Goal: Transaction & Acquisition: Purchase product/service

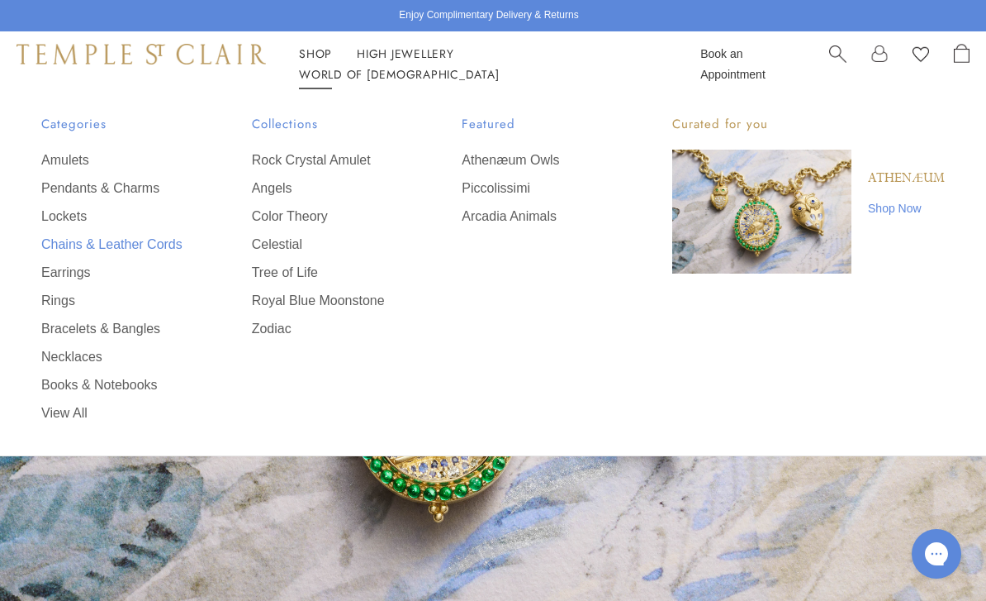
click at [98, 248] on link "Chains & Leather Cords" at bounding box center [113, 244] width 145 height 18
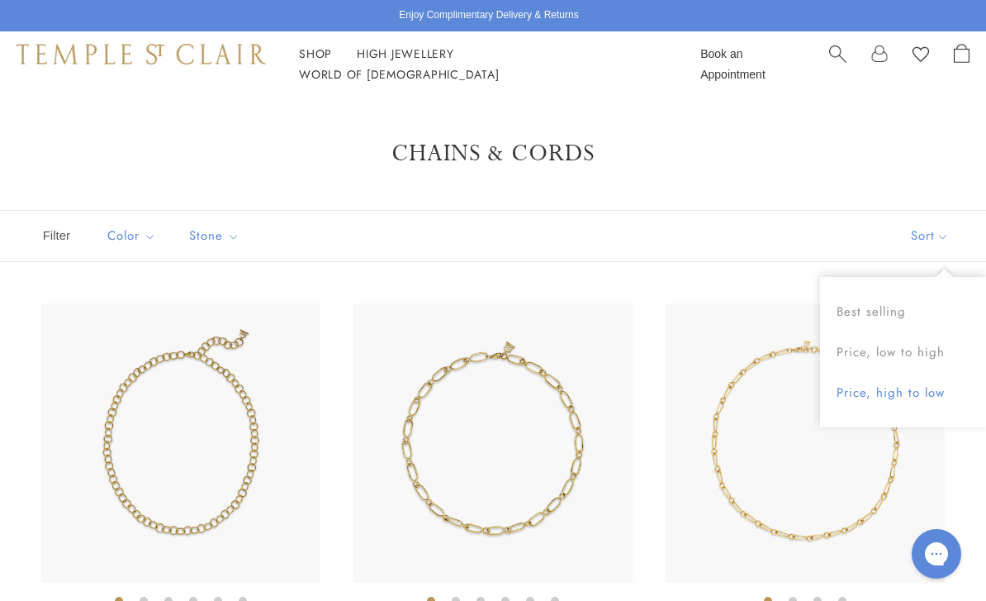
click at [918, 397] on button "Price, high to low" at bounding box center [903, 393] width 166 height 40
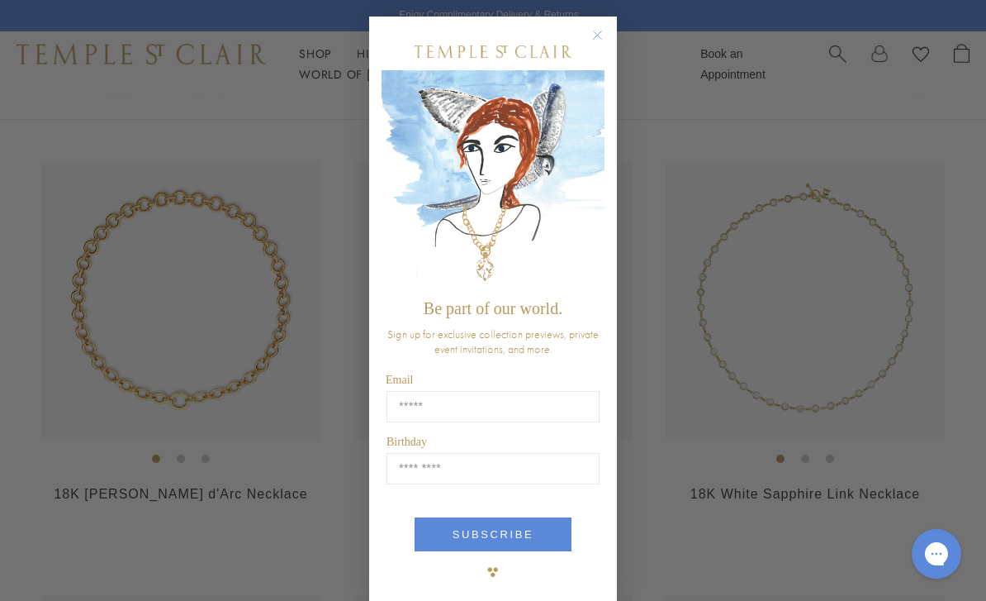
scroll to position [141, 0]
click at [608, 40] on form "Be part of our world. Sign up for exclusive collection previews, private event …" at bounding box center [493, 311] width 248 height 588
click at [597, 45] on circle "Close dialog" at bounding box center [598, 36] width 20 height 20
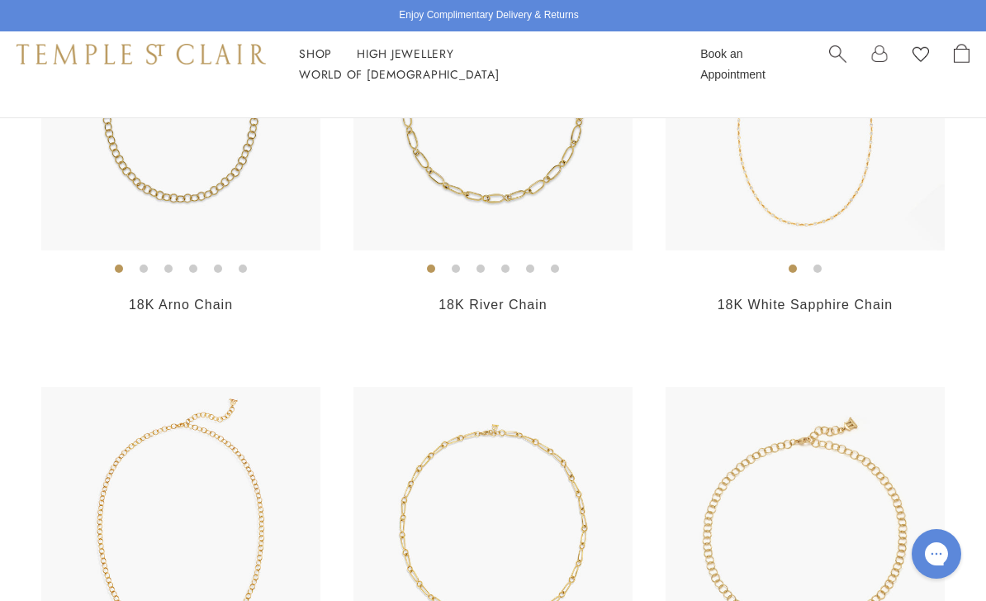
scroll to position [816, 0]
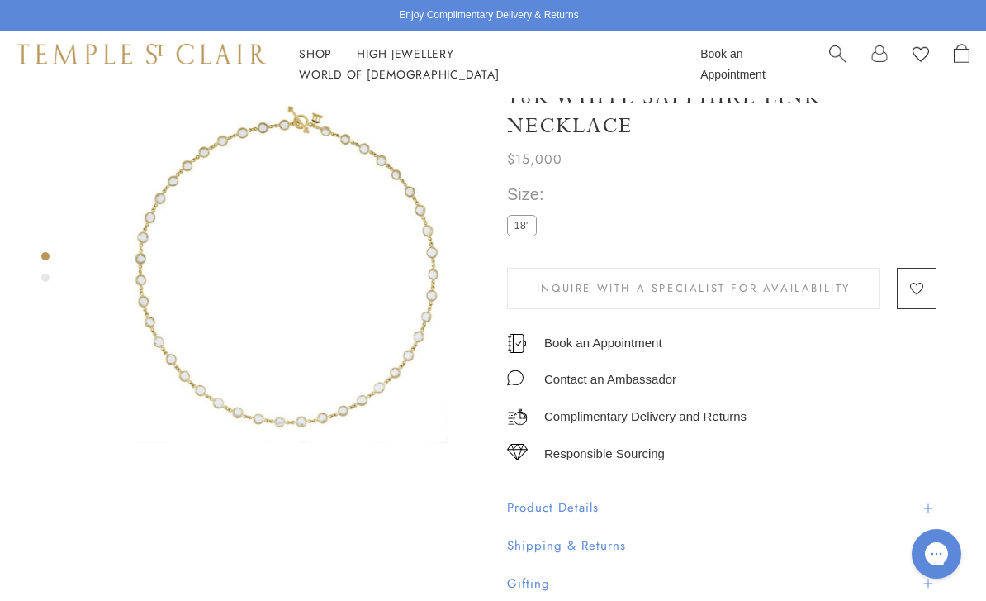
scroll to position [37, 0]
